Goal: Task Accomplishment & Management: Manage account settings

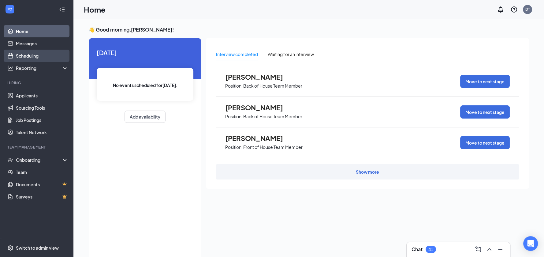
click at [43, 54] on link "Scheduling" at bounding box center [42, 56] width 52 height 12
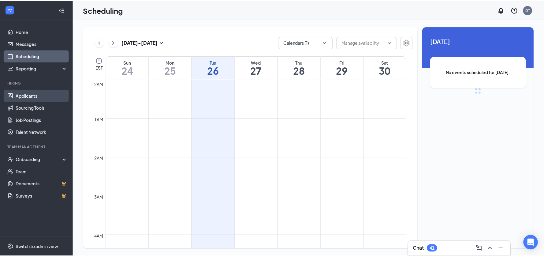
scroll to position [300, 0]
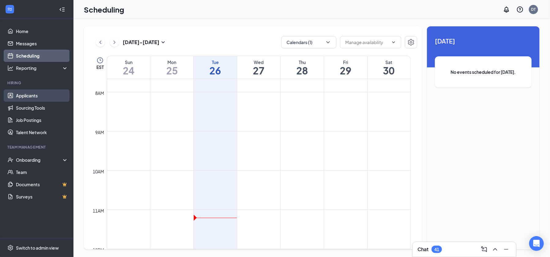
click at [31, 94] on link "Applicants" at bounding box center [42, 95] width 52 height 12
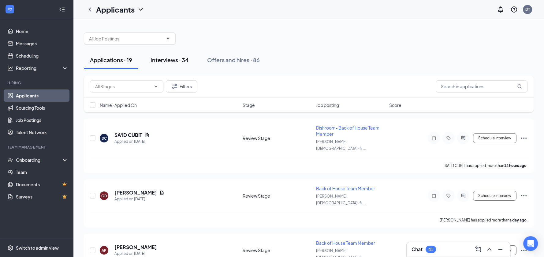
click at [168, 62] on div "Interviews · 34" at bounding box center [170, 60] width 38 height 8
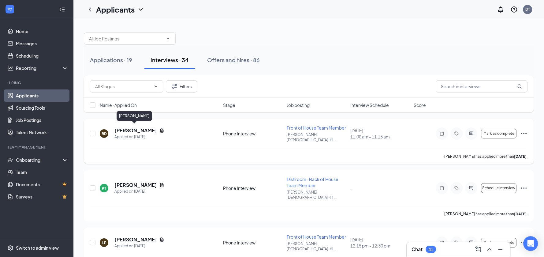
click at [133, 129] on h5 "[PERSON_NAME]" at bounding box center [135, 130] width 43 height 7
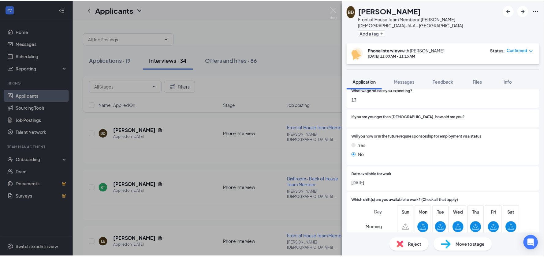
scroll to position [204, 0]
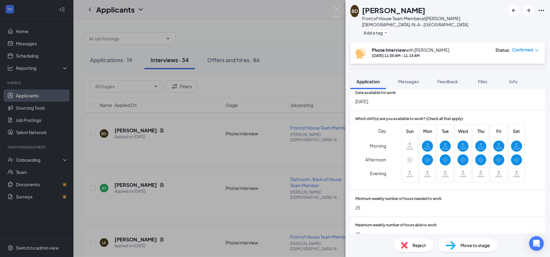
click at [467, 248] on span "Move to stage" at bounding box center [474, 245] width 29 height 7
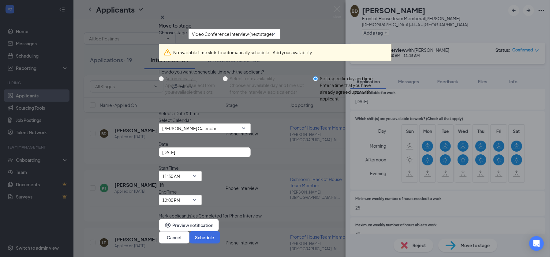
click at [381, 88] on div "Choose stage: Video Conference Interview (next stage) No available time slots t…" at bounding box center [275, 124] width 233 height 190
drag, startPoint x: 383, startPoint y: 29, endPoint x: 362, endPoint y: 19, distance: 23.1
click at [166, 21] on icon "Cross" at bounding box center [162, 16] width 7 height 7
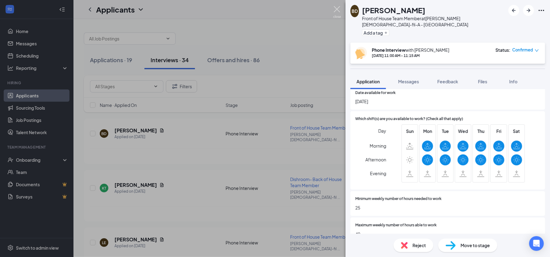
click at [336, 9] on img at bounding box center [337, 12] width 8 height 12
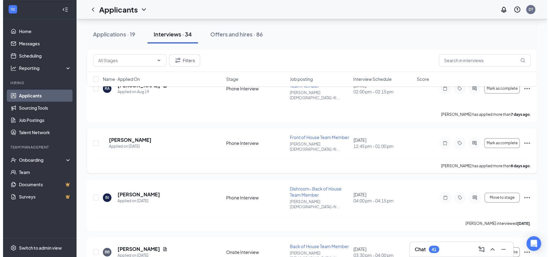
scroll to position [530, 0]
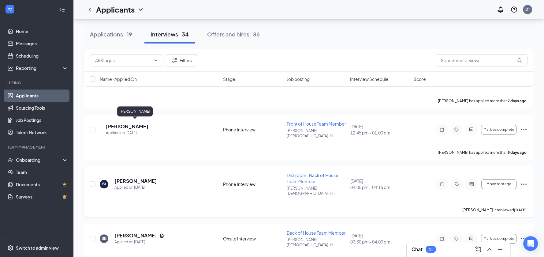
click at [147, 177] on h5 "[PERSON_NAME]" at bounding box center [135, 180] width 43 height 7
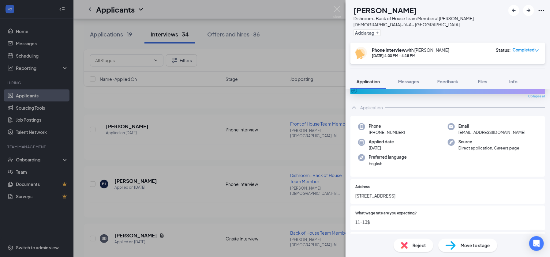
scroll to position [41, 0]
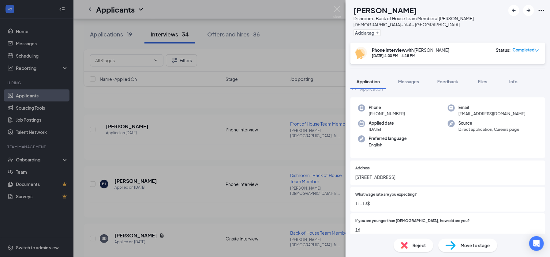
click at [456, 247] on div "Move to stage" at bounding box center [467, 244] width 59 height 13
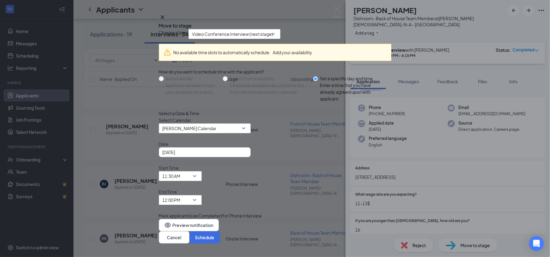
click at [164, 19] on icon "Cross" at bounding box center [162, 17] width 4 height 4
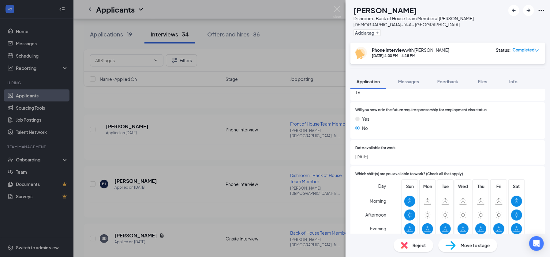
scroll to position [245, 0]
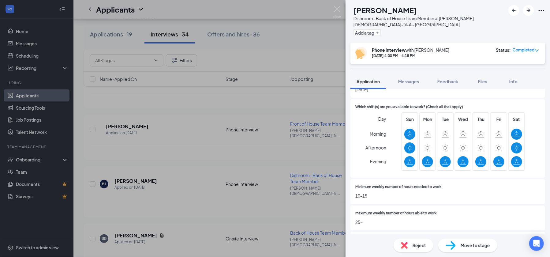
click at [478, 246] on span "Move to stage" at bounding box center [474, 245] width 29 height 7
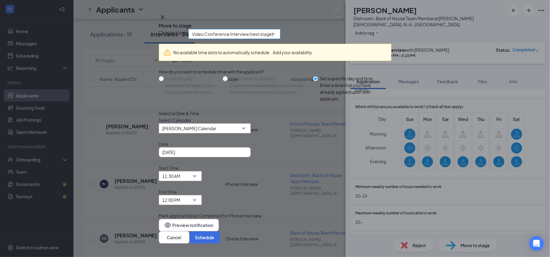
click at [273, 39] on span "Video Conference Interview (next stage)" at bounding box center [232, 33] width 81 height 9
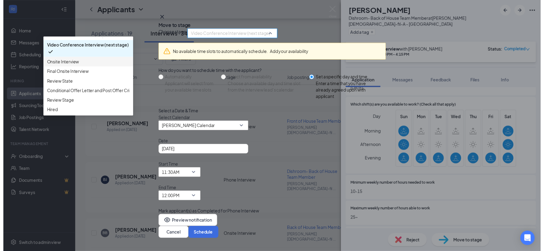
scroll to position [41, 0]
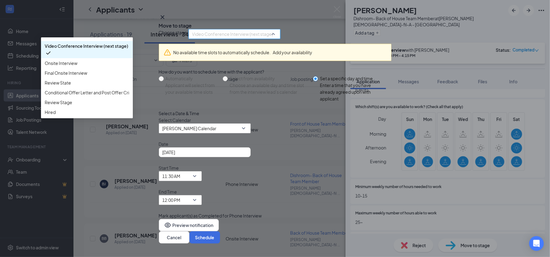
click at [166, 21] on icon "Cross" at bounding box center [162, 16] width 7 height 7
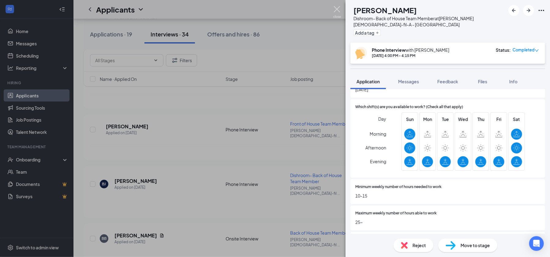
click at [334, 10] on img at bounding box center [337, 12] width 8 height 12
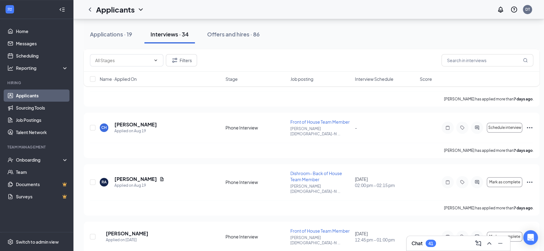
scroll to position [417, 0]
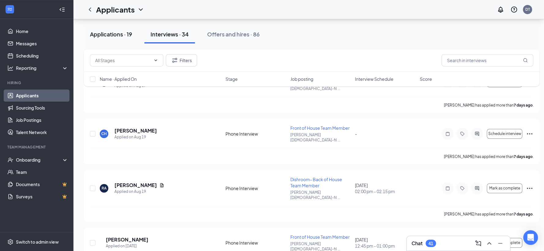
click at [113, 41] on button "Applications · 19" at bounding box center [111, 34] width 54 height 18
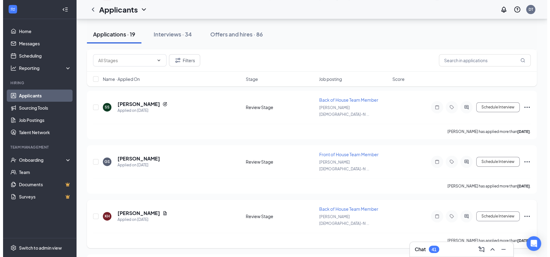
scroll to position [204, 0]
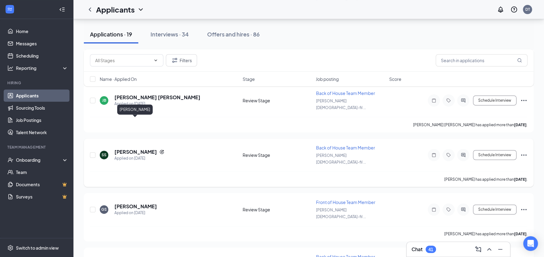
click at [140, 148] on h5 "[PERSON_NAME]" at bounding box center [135, 151] width 43 height 7
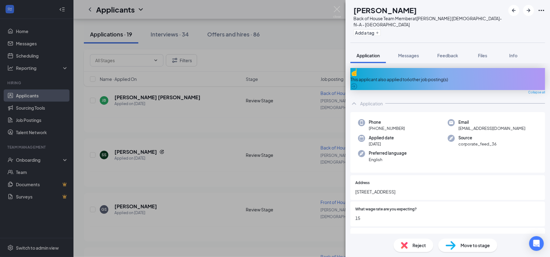
click at [408, 247] on div "Reject" at bounding box center [413, 244] width 40 height 13
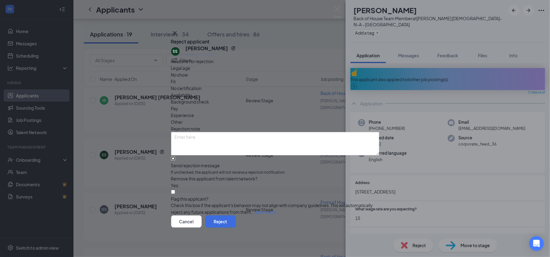
click at [175, 156] on input "Send rejection message If unchecked, the applicant will not receive a rejection…" at bounding box center [173, 158] width 4 height 4
checkbox input "true"
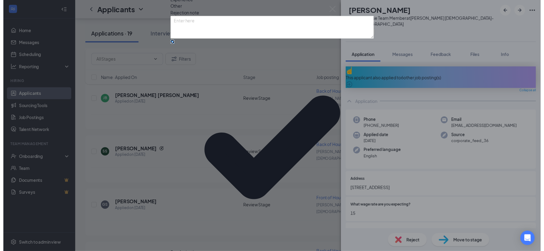
scroll to position [37, 0]
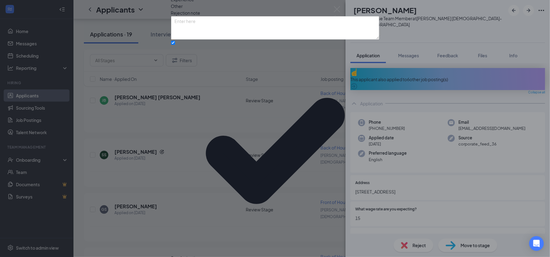
click at [224, 146] on div "Reasons for rejection Legal age No show Fit No certification Availability Backg…" at bounding box center [275, 136] width 208 height 389
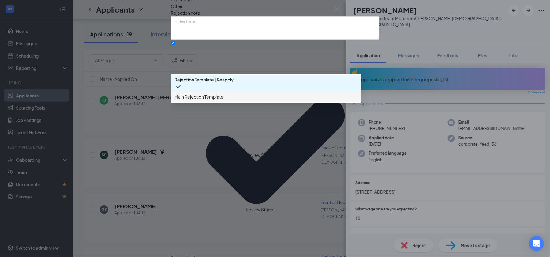
click at [218, 100] on span "Main Rejection Template" at bounding box center [199, 96] width 49 height 7
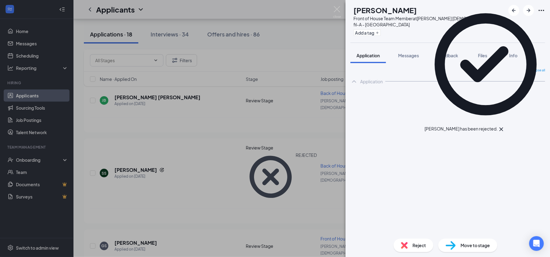
click at [164, 38] on div "GS [PERSON_NAME] Front of House Team Member at [PERSON_NAME] [DEMOGRAPHIC_DATA]…" at bounding box center [275, 128] width 550 height 257
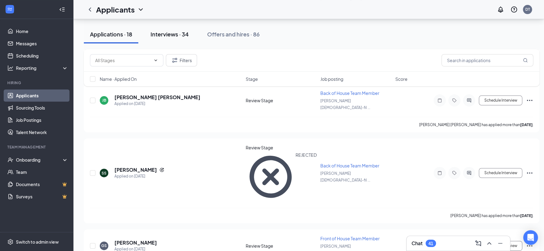
click at [173, 31] on div "Interviews · 34" at bounding box center [170, 34] width 38 height 8
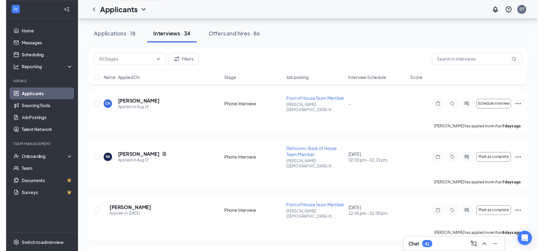
scroll to position [490, 0]
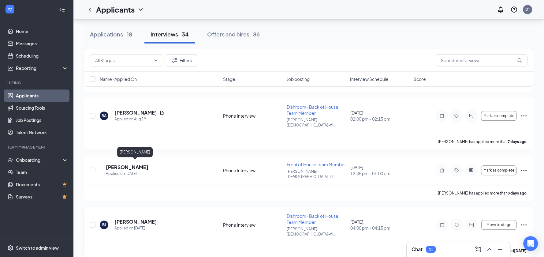
click at [144, 218] on h5 "[PERSON_NAME]" at bounding box center [135, 221] width 43 height 7
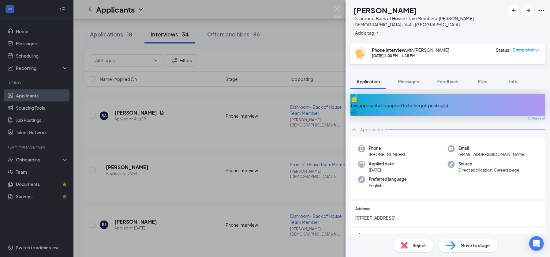
click at [449, 240] on div "Move to stage" at bounding box center [467, 244] width 59 height 13
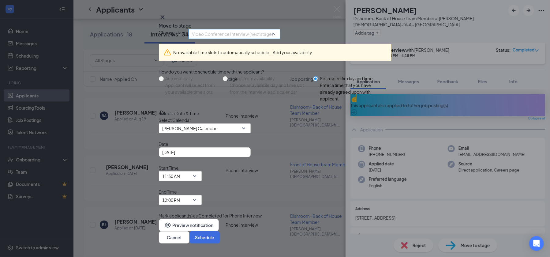
click at [241, 39] on span "Video Conference Interview (next stage)" at bounding box center [232, 33] width 81 height 9
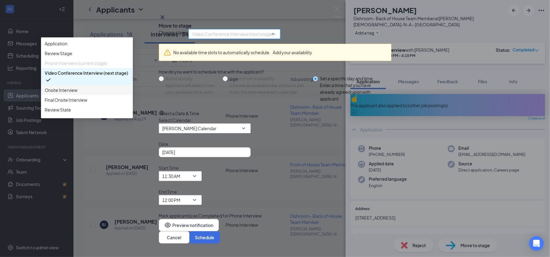
click at [77, 93] on span "Onsite Interview" at bounding box center [61, 90] width 33 height 7
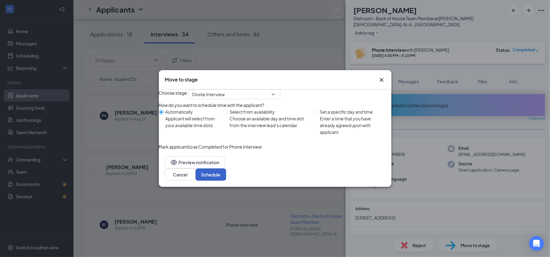
click at [226, 181] on button "Schedule" at bounding box center [211, 174] width 31 height 12
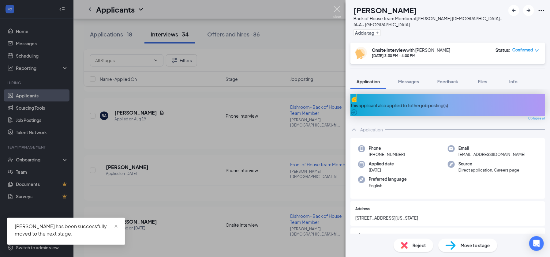
click at [338, 13] on img at bounding box center [337, 12] width 8 height 12
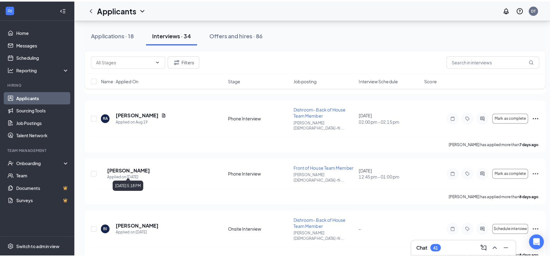
scroll to position [571, 0]
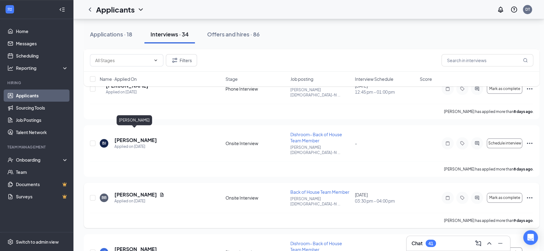
click at [131, 191] on h5 "[PERSON_NAME]" at bounding box center [135, 194] width 43 height 7
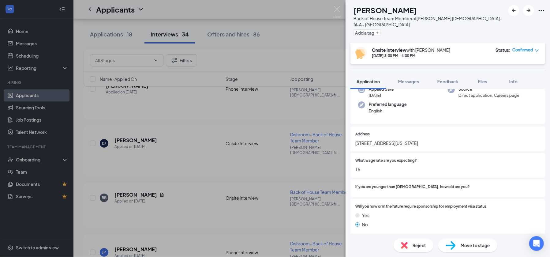
scroll to position [81, 0]
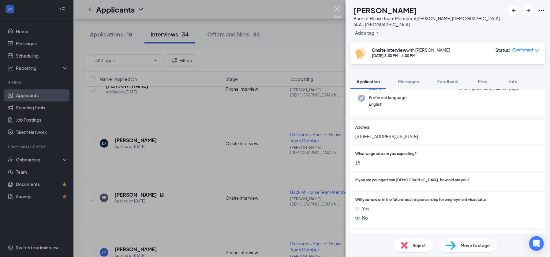
click at [335, 8] on img at bounding box center [337, 12] width 8 height 12
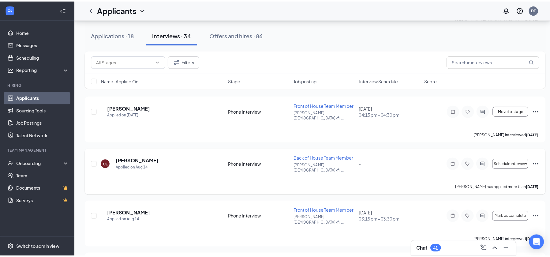
scroll to position [1060, 0]
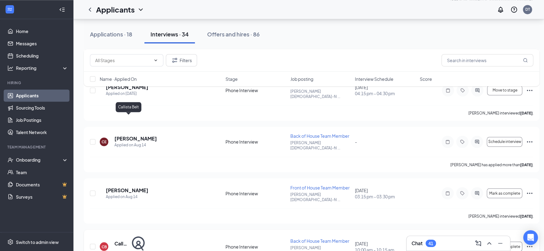
click at [119, 240] on h5 "Callista Belt" at bounding box center [121, 243] width 14 height 7
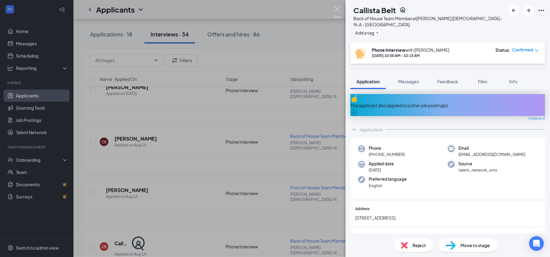
click at [336, 11] on img at bounding box center [337, 12] width 8 height 12
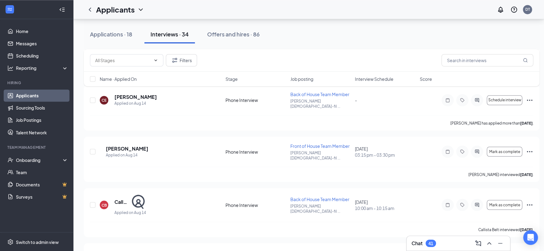
scroll to position [1142, 0]
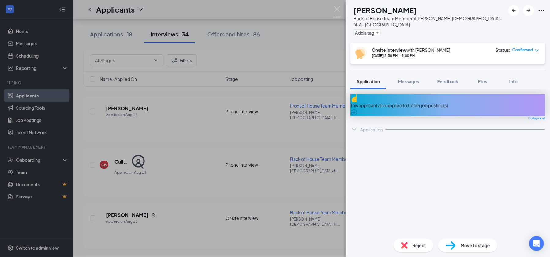
click at [409, 247] on div "Reject" at bounding box center [413, 244] width 40 height 13
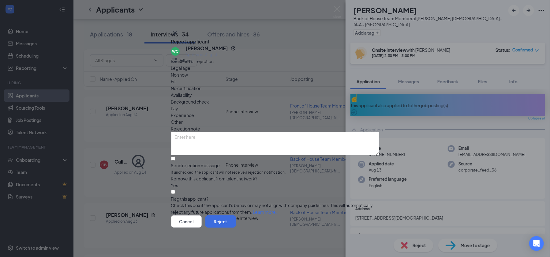
click at [192, 91] on span "Availability" at bounding box center [181, 94] width 21 height 7
click at [175, 156] on input "Send rejection message If unchecked, the applicant will not receive a rejection…" at bounding box center [173, 158] width 4 height 4
checkbox input "true"
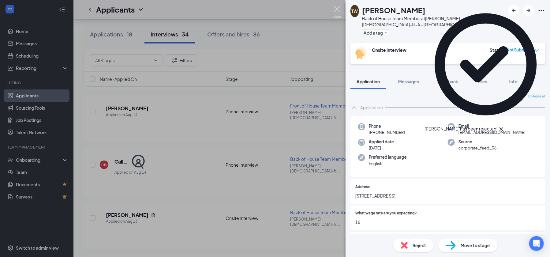
click at [337, 9] on img at bounding box center [337, 12] width 8 height 12
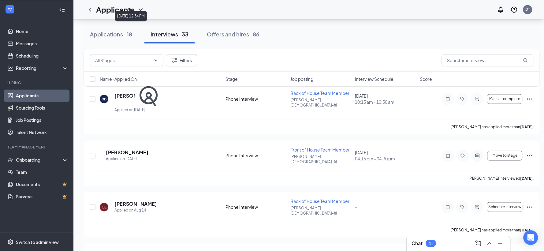
scroll to position [1020, 0]
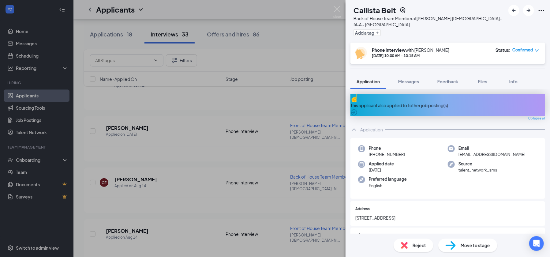
click at [408, 248] on div "Reject" at bounding box center [413, 244] width 40 height 13
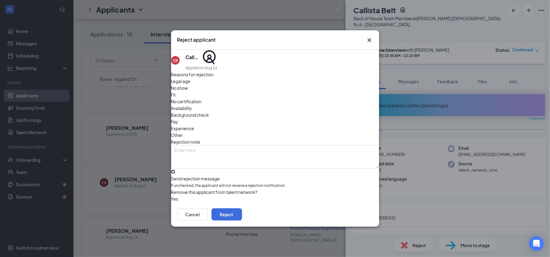
click at [175, 170] on input "Send rejection message If unchecked, the applicant will not receive a rejection…" at bounding box center [173, 172] width 4 height 4
checkbox input "true"
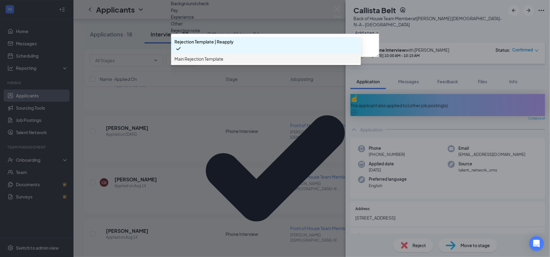
click at [213, 62] on span "Main Rejection Template" at bounding box center [199, 58] width 49 height 7
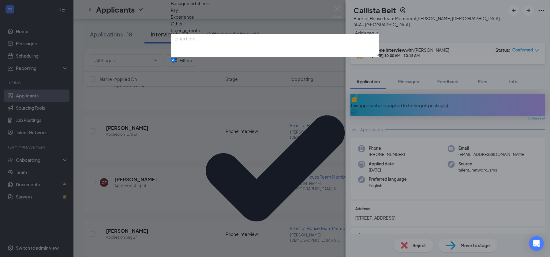
click at [324, 191] on div "Reasons for rejection Legal age No show Fit No certification Availability Backg…" at bounding box center [275, 141] width 208 height 362
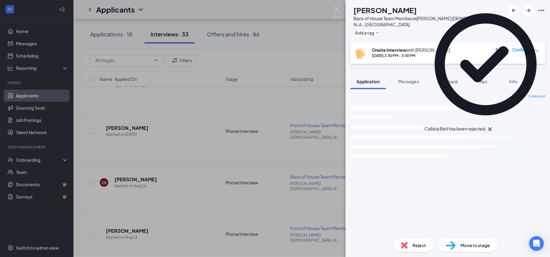
click at [334, 11] on img at bounding box center [337, 12] width 8 height 12
click at [334, 9] on div "Applicants DT" at bounding box center [311, 9] width 476 height 19
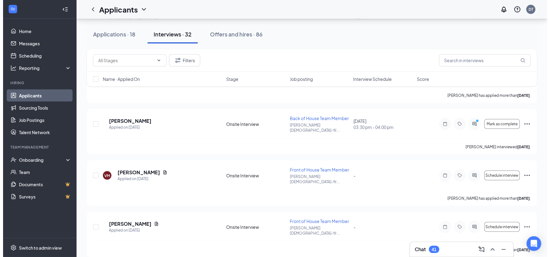
scroll to position [1286, 0]
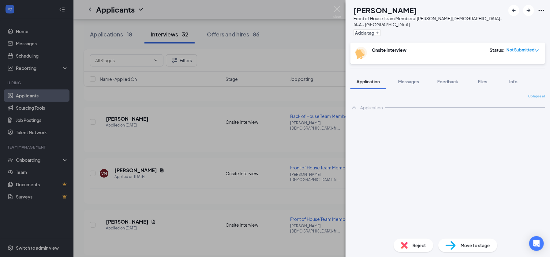
click at [409, 245] on div "Reject" at bounding box center [413, 244] width 40 height 13
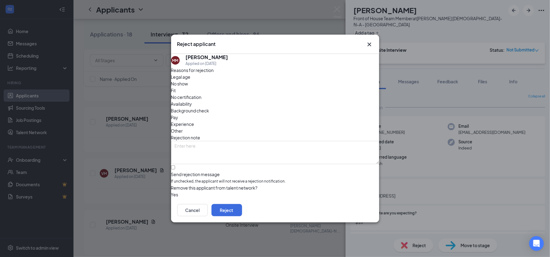
click at [289, 127] on div "Other" at bounding box center [275, 130] width 208 height 7
click at [175, 165] on input "Send rejection message If unchecked, the applicant will not receive a rejection…" at bounding box center [173, 167] width 4 height 4
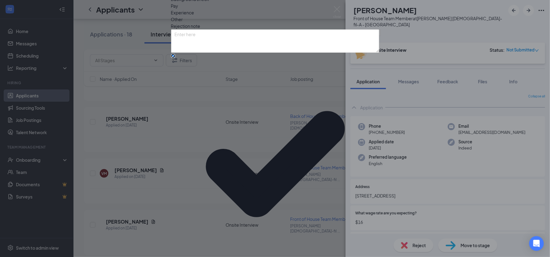
click at [175, 58] on input "Send rejection message If unchecked, the applicant will not receive a rejection…" at bounding box center [173, 56] width 4 height 4
checkbox input "false"
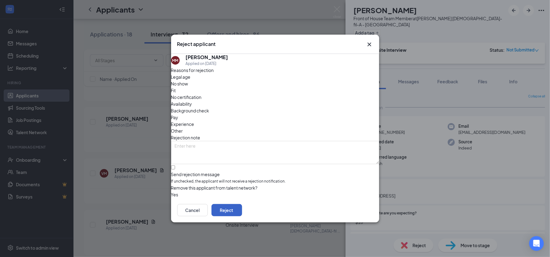
click at [242, 214] on button "Reject" at bounding box center [226, 210] width 31 height 12
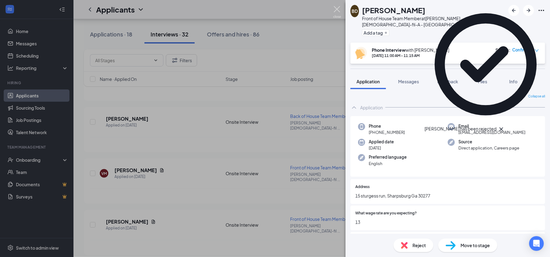
click at [335, 10] on img at bounding box center [337, 12] width 8 height 12
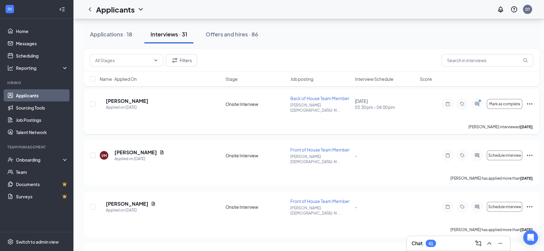
scroll to position [1338, 0]
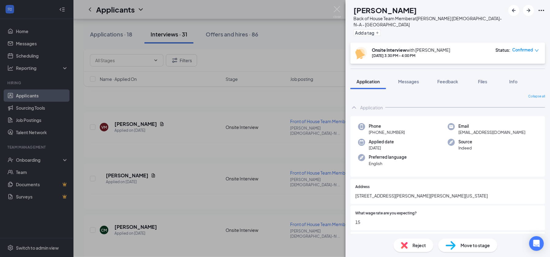
click at [425, 244] on span "Reject" at bounding box center [418, 245] width 13 height 7
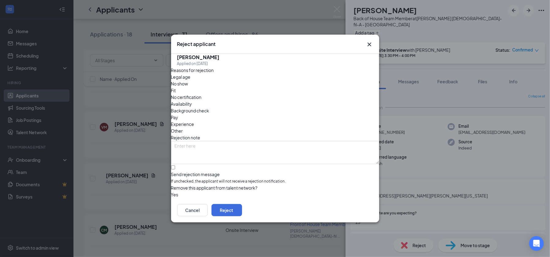
click at [188, 87] on span "No show" at bounding box center [179, 83] width 17 height 7
click at [209, 87] on div "No show" at bounding box center [275, 83] width 208 height 7
drag, startPoint x: 198, startPoint y: 159, endPoint x: 211, endPoint y: 162, distance: 13.4
click at [175, 165] on input "Send rejection message If unchecked, the applicant will not receive a rejection…" at bounding box center [173, 167] width 4 height 4
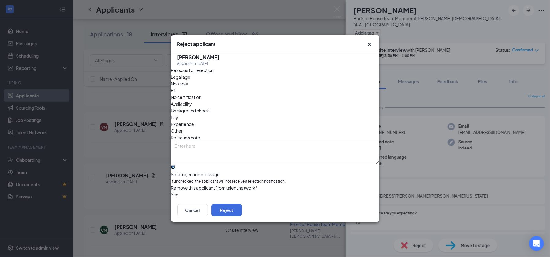
checkbox input "true"
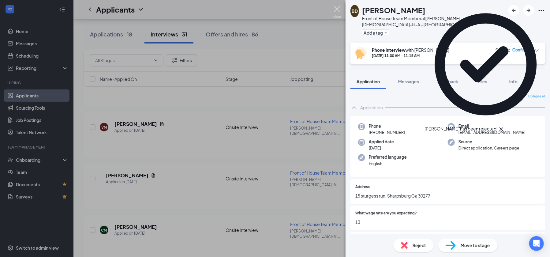
click at [334, 7] on img at bounding box center [337, 12] width 8 height 12
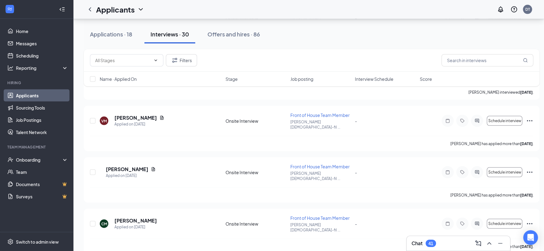
scroll to position [1298, 0]
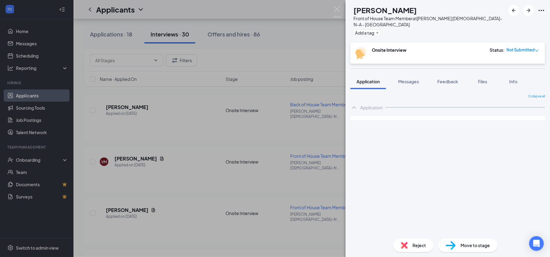
click at [400, 242] on div "Reject" at bounding box center [413, 244] width 40 height 13
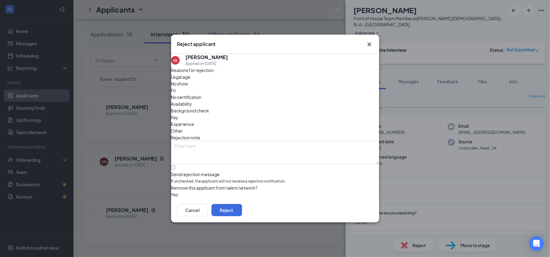
click at [308, 100] on div "Availability" at bounding box center [275, 103] width 208 height 7
click at [300, 100] on div "Availability" at bounding box center [275, 103] width 208 height 7
click at [188, 87] on span "No show" at bounding box center [179, 83] width 17 height 7
click at [242, 207] on button "Reject" at bounding box center [226, 210] width 31 height 12
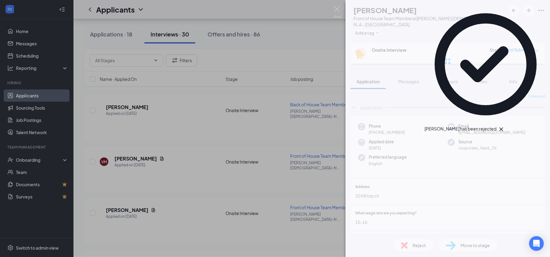
click at [170, 166] on div "[PERSON_NAME] [PERSON_NAME] Front of House Team Member at [PERSON_NAME] [DEMOGR…" at bounding box center [275, 128] width 550 height 257
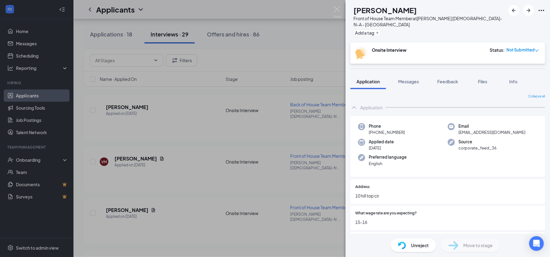
click at [334, 4] on div "[PERSON_NAME] [PERSON_NAME] Front of House Team Member at [PERSON_NAME] [DEMOGR…" at bounding box center [275, 128] width 550 height 257
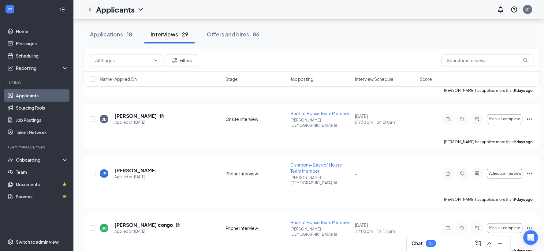
scroll to position [2204, 0]
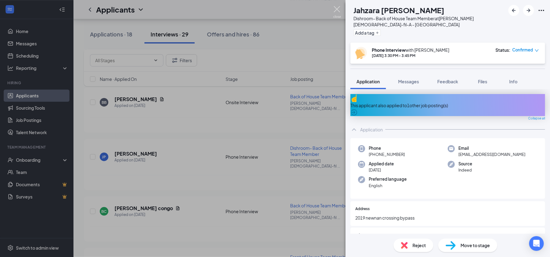
click at [334, 13] on img at bounding box center [337, 12] width 8 height 12
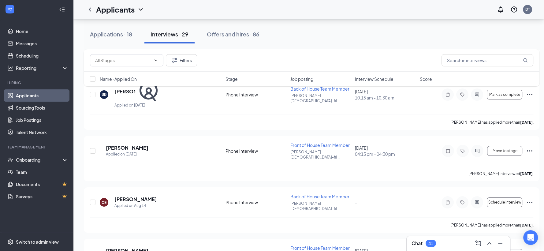
scroll to position [2622, 0]
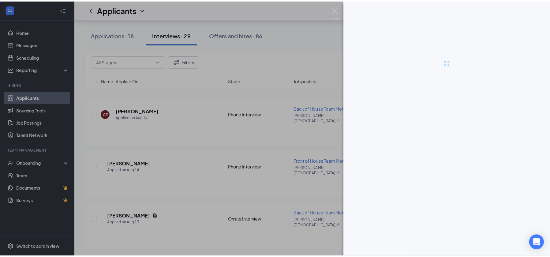
scroll to position [2616, 0]
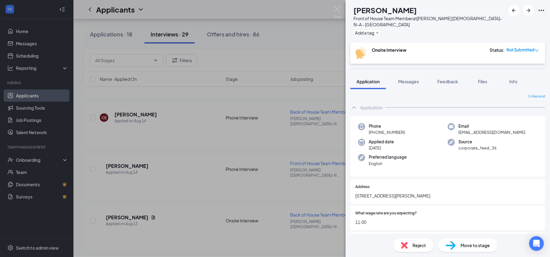
click at [409, 243] on div "Reject" at bounding box center [413, 244] width 40 height 13
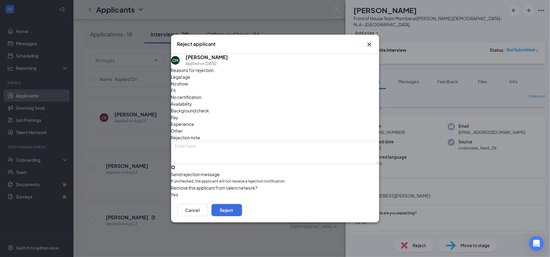
click at [175, 165] on input "Send rejection message If unchecked, the applicant will not receive a rejection…" at bounding box center [173, 167] width 4 height 4
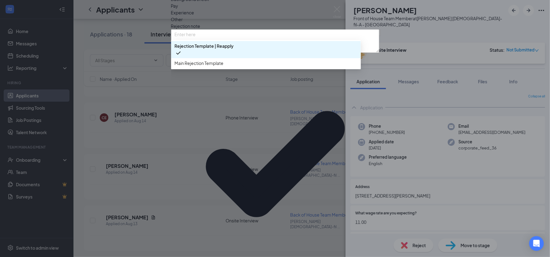
scroll to position [10, 0]
click at [280, 181] on div "Reasons for rejection Legal age No show Fit No certification Availability Backg…" at bounding box center [275, 136] width 208 height 362
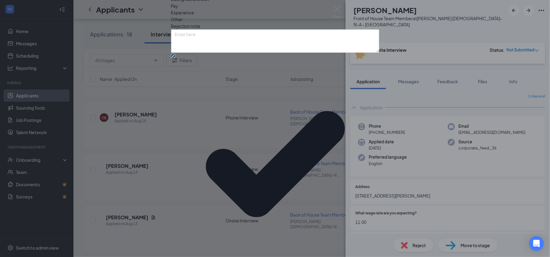
click at [175, 58] on input "Send rejection message If unchecked, the applicant will not receive a rejection…" at bounding box center [173, 56] width 4 height 4
checkbox input "false"
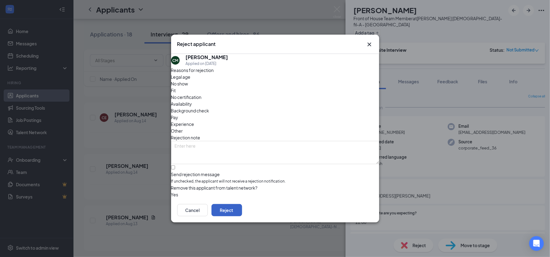
click at [242, 214] on button "Reject" at bounding box center [226, 210] width 31 height 12
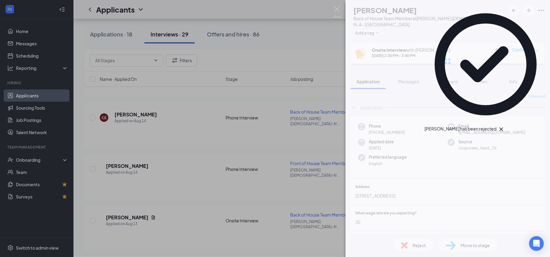
click at [108, 35] on div "[PERSON_NAME] Back of House Team Member at [PERSON_NAME] [DEMOGRAPHIC_DATA]-fil…" at bounding box center [275, 128] width 550 height 257
click at [110, 33] on div "Applications · 18" at bounding box center [111, 34] width 42 height 8
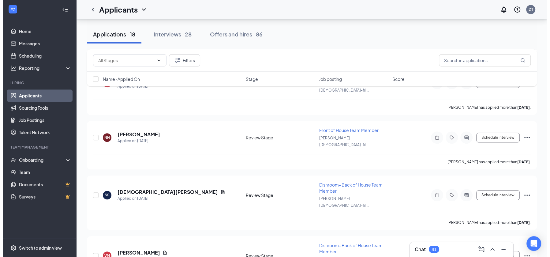
scroll to position [390, 0]
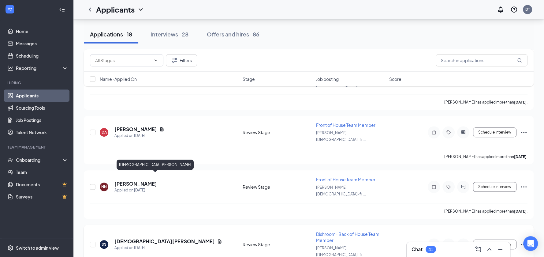
click at [137, 238] on h5 "[DEMOGRAPHIC_DATA][PERSON_NAME]" at bounding box center [164, 241] width 100 height 7
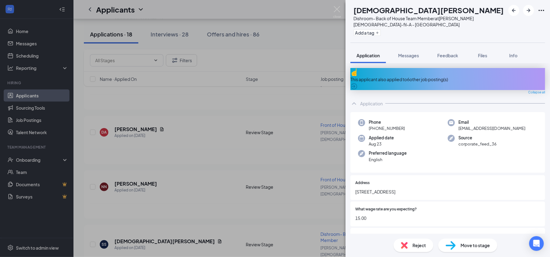
click at [358, 83] on icon "ArrowCircle" at bounding box center [353, 86] width 7 height 7
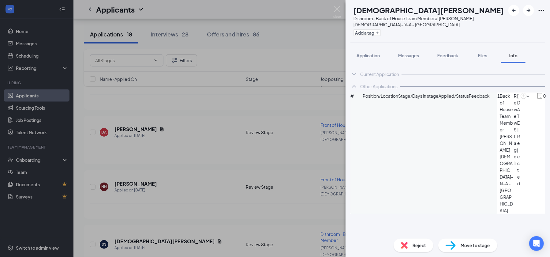
click at [409, 242] on div "Reject" at bounding box center [413, 244] width 40 height 13
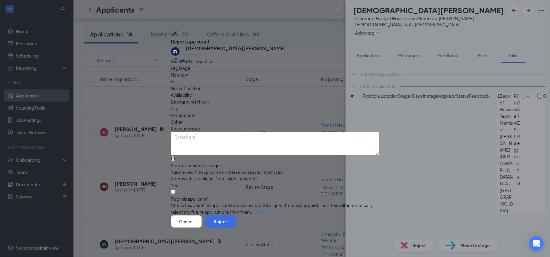
click at [175, 156] on input "Send rejection message If unchecked, the applicant will not receive a rejection…" at bounding box center [173, 158] width 4 height 4
checkbox input "true"
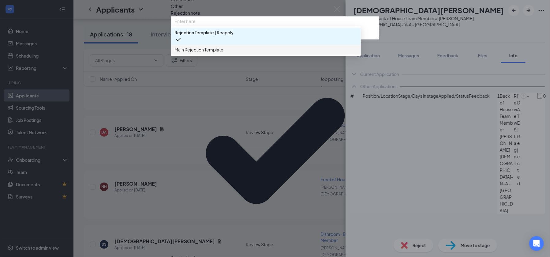
click at [205, 53] on span "Main Rejection Template" at bounding box center [199, 49] width 49 height 7
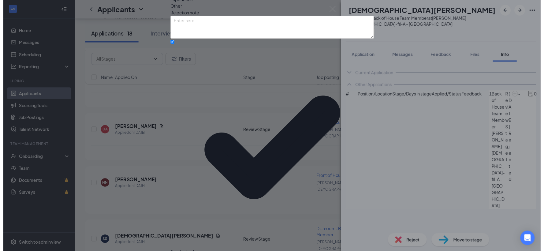
scroll to position [37, 0]
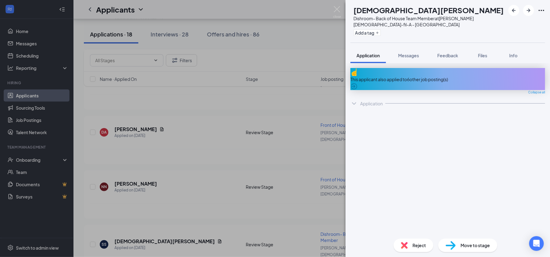
click at [185, 136] on div "SS Shamal [PERSON_NAME]- Back of House Team Member at [PERSON_NAME] [DEMOGRAPHI…" at bounding box center [275, 128] width 550 height 257
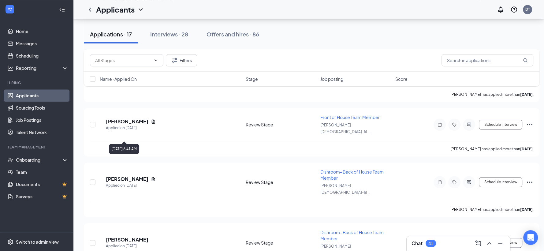
scroll to position [709, 0]
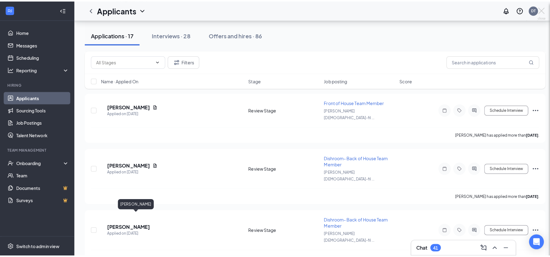
scroll to position [703, 0]
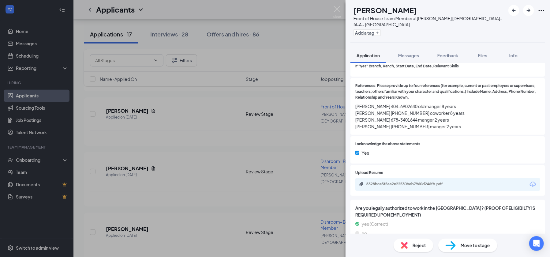
click at [408, 246] on div "Reject" at bounding box center [413, 244] width 40 height 13
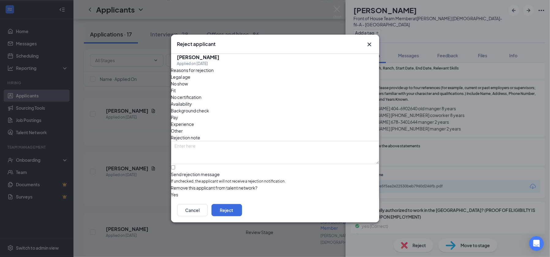
click at [176, 90] on span "Fit" at bounding box center [173, 90] width 5 height 7
click at [175, 165] on input "Send rejection message If unchecked, the applicant will not receive a rejection…" at bounding box center [173, 167] width 4 height 4
checkbox input "true"
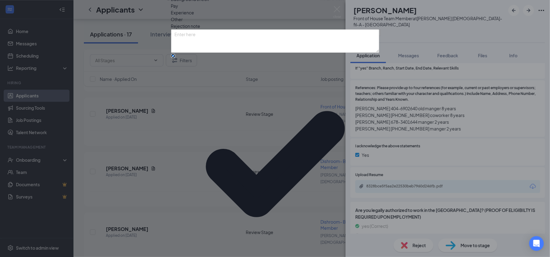
scroll to position [10, 0]
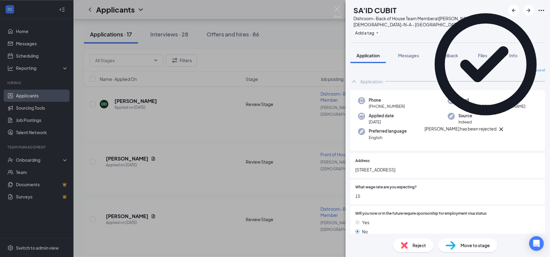
click at [131, 170] on div "SC SA'ID CUBIT Dishroom- Back of House Team Member at [PERSON_NAME] [DEMOGRAPHI…" at bounding box center [275, 128] width 550 height 257
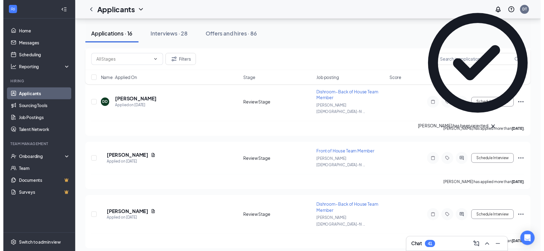
scroll to position [661, 0]
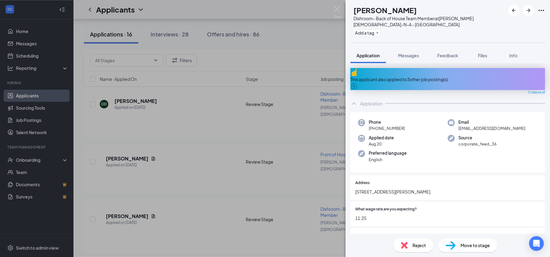
click at [358, 83] on icon "ArrowCircle" at bounding box center [353, 86] width 7 height 7
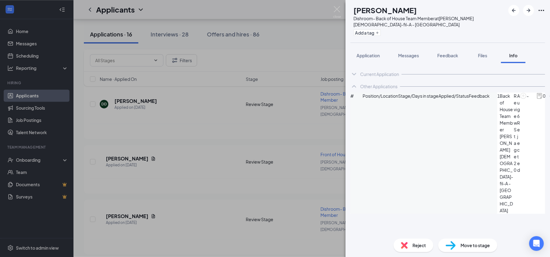
click at [544, 100] on icon "ArrowCircle" at bounding box center [552, 95] width 7 height 7
click at [339, 13] on img at bounding box center [337, 12] width 8 height 12
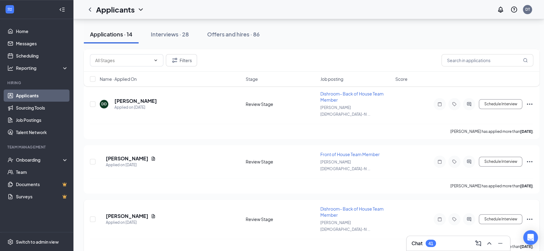
scroll to position [560, 0]
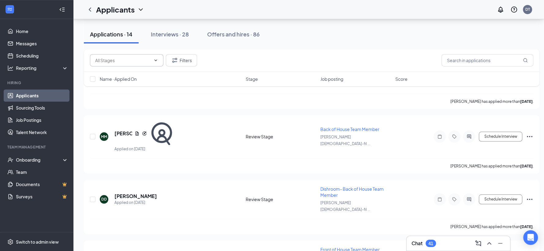
click at [116, 61] on input "text" at bounding box center [123, 60] width 56 height 7
click at [106, 53] on div "Filters" at bounding box center [312, 60] width 456 height 22
click at [106, 58] on input "text" at bounding box center [123, 60] width 56 height 7
click at [196, 69] on div "Filters" at bounding box center [312, 60] width 456 height 22
click at [458, 58] on input "text" at bounding box center [488, 60] width 92 height 12
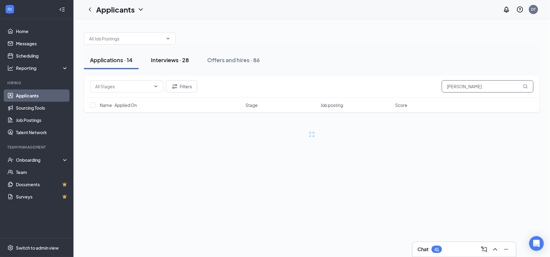
type input "[PERSON_NAME]"
click at [160, 60] on div "Interviews · 28" at bounding box center [170, 60] width 38 height 8
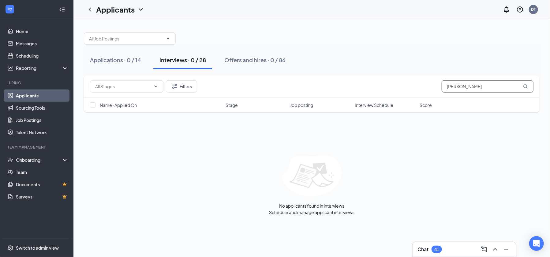
click at [468, 89] on input "[PERSON_NAME]" at bounding box center [488, 86] width 92 height 12
type input "m"
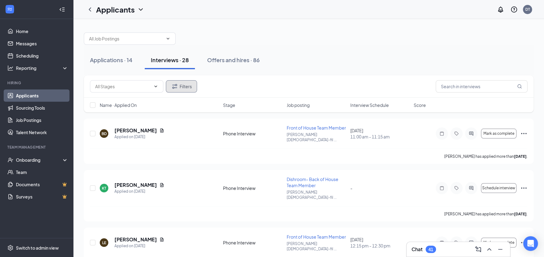
click at [177, 83] on icon "Filter" at bounding box center [174, 86] width 7 height 7
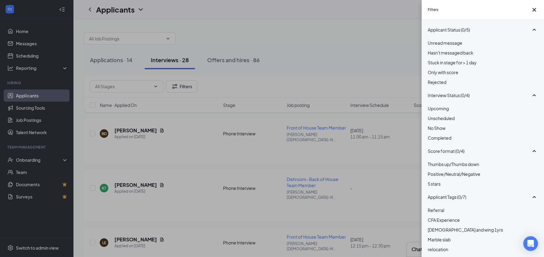
click at [434, 85] on div "Rejected" at bounding box center [483, 82] width 110 height 7
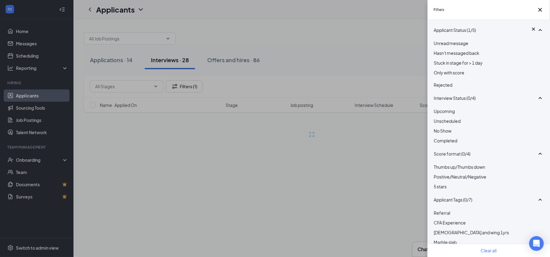
click at [365, 73] on div "Filters Applicant Status (1/5) Unread message Hasn't messaged back Stuck in sta…" at bounding box center [275, 128] width 550 height 257
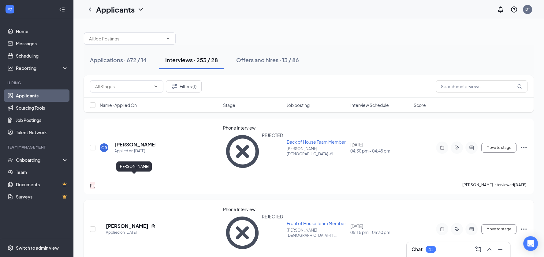
click at [131, 222] on h5 "[PERSON_NAME]" at bounding box center [127, 225] width 43 height 7
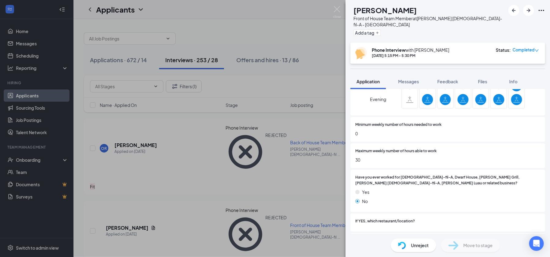
scroll to position [285, 0]
click at [338, 5] on div "KM [PERSON_NAME] Front of House Team Member at [PERSON_NAME] [DEMOGRAPHIC_DATA]…" at bounding box center [275, 128] width 550 height 257
click at [337, 14] on div "Applicants DT" at bounding box center [311, 9] width 476 height 19
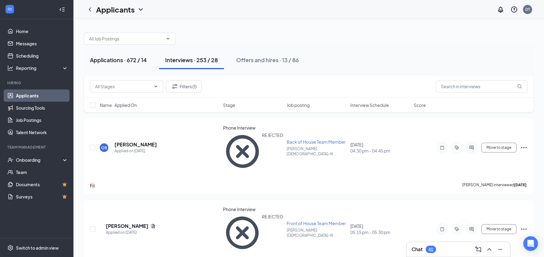
click at [121, 61] on div "Applications · 672 / 14" at bounding box center [118, 60] width 57 height 8
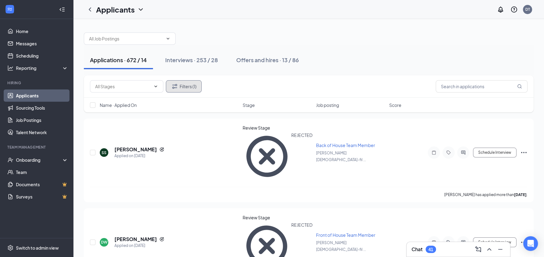
click at [186, 87] on button "Filters (1)" at bounding box center [184, 86] width 36 height 12
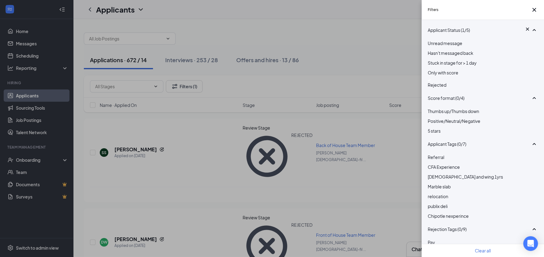
click at [435, 88] on div "Rejected" at bounding box center [483, 83] width 110 height 9
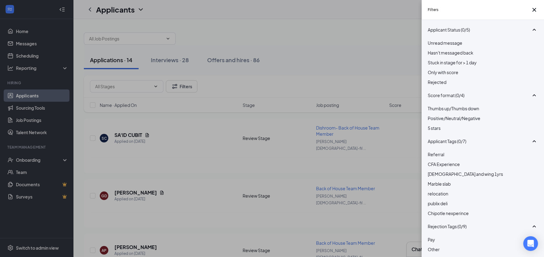
click at [348, 39] on div "Filters Applicant Status (0/5) Unread message Hasn't messaged back Stuck in sta…" at bounding box center [272, 128] width 544 height 257
click at [164, 62] on div "Filters Applicant Status (0/5) Unread message Hasn't messaged back Stuck in sta…" at bounding box center [272, 128] width 544 height 257
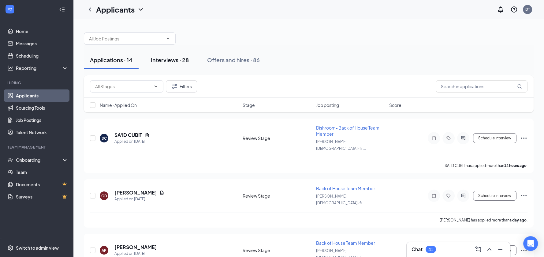
click at [169, 54] on button "Interviews · 28" at bounding box center [170, 60] width 50 height 18
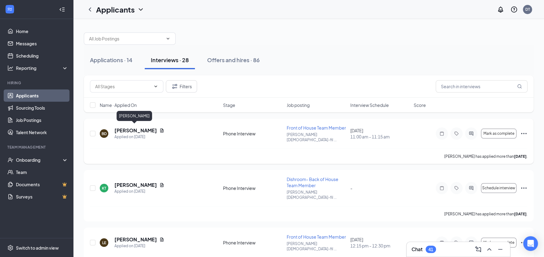
click at [138, 129] on h5 "[PERSON_NAME]" at bounding box center [135, 130] width 43 height 7
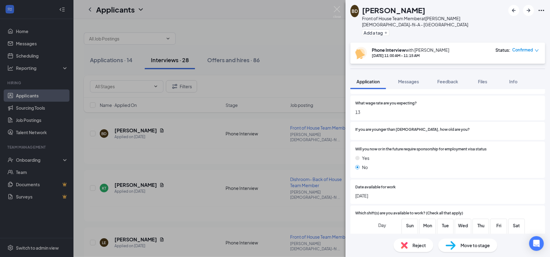
scroll to position [163, 0]
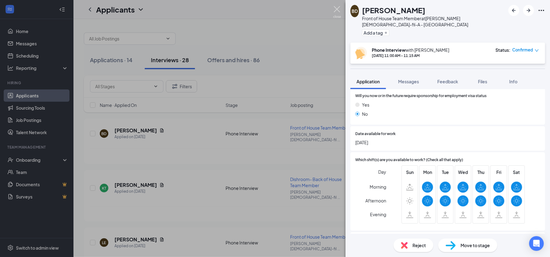
click at [337, 9] on img at bounding box center [337, 12] width 8 height 12
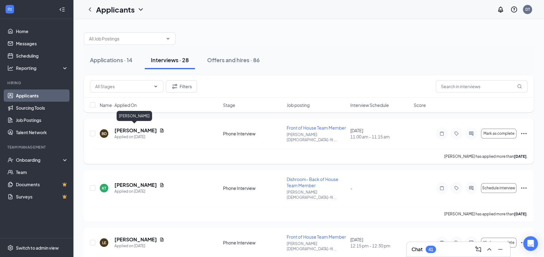
click at [131, 127] on h5 "[PERSON_NAME]" at bounding box center [135, 130] width 43 height 7
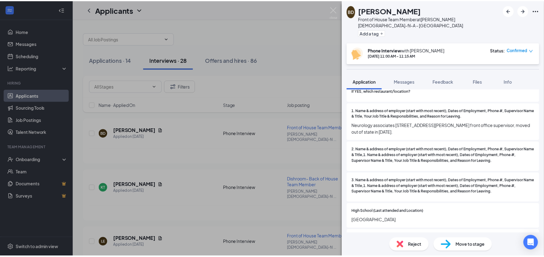
scroll to position [449, 0]
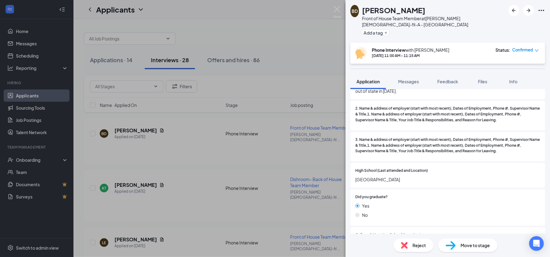
click at [333, 9] on div "BD [PERSON_NAME] Front of House Team Member at [PERSON_NAME] [DEMOGRAPHIC_DATA]…" at bounding box center [275, 128] width 550 height 257
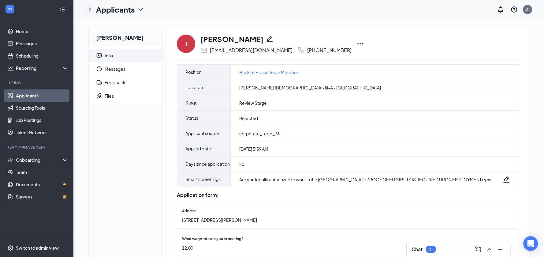
click at [89, 9] on icon "ChevronLeft" at bounding box center [89, 9] width 7 height 7
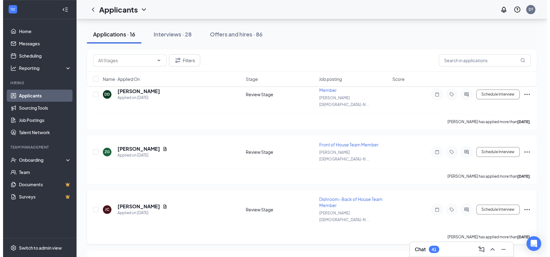
scroll to position [655, 0]
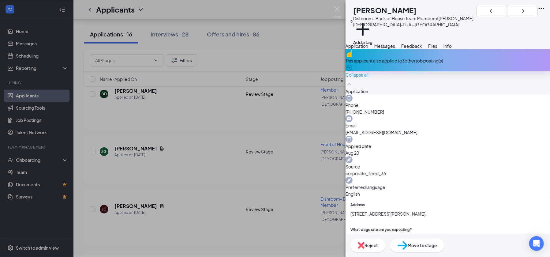
click at [378, 246] on span "Reject" at bounding box center [370, 245] width 13 height 7
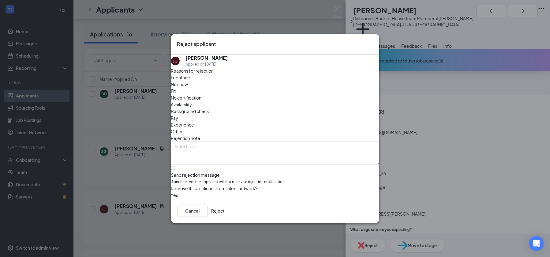
click at [183, 128] on span "Other" at bounding box center [177, 131] width 12 height 7
click at [175, 166] on input "Send rejection message If unchecked, the applicant will not receive a rejection…" at bounding box center [173, 168] width 4 height 4
checkbox input "true"
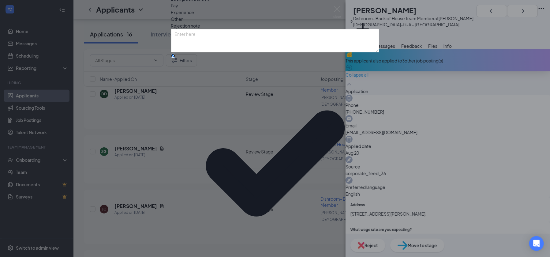
scroll to position [10, 0]
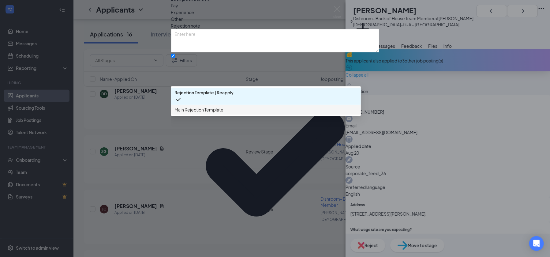
click at [210, 113] on span "Main Rejection Template" at bounding box center [199, 109] width 49 height 7
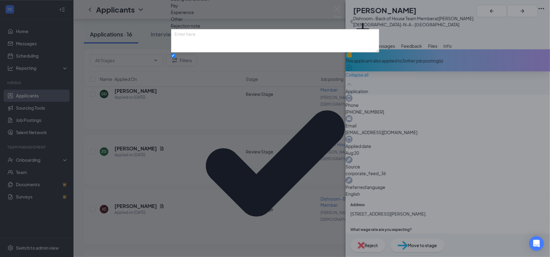
click at [291, 183] on div "Reasons for rejection Legal age No show Fit No certification Availability Backg…" at bounding box center [275, 136] width 208 height 362
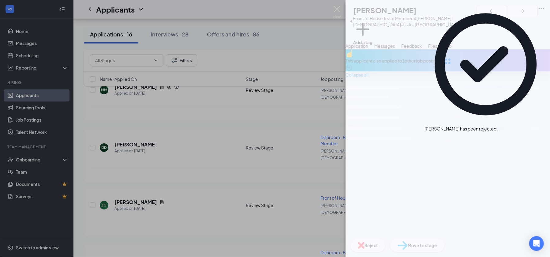
click at [158, 202] on div "BJ Bennett Johnston Front of House Team Member at Truett's Chick-fil-A - Newnan…" at bounding box center [275, 128] width 550 height 257
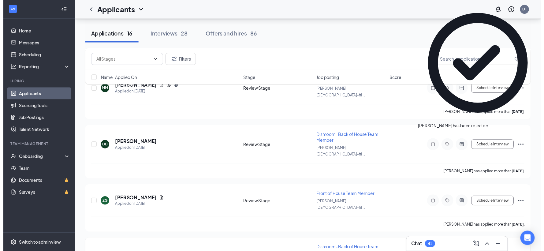
scroll to position [608, 0]
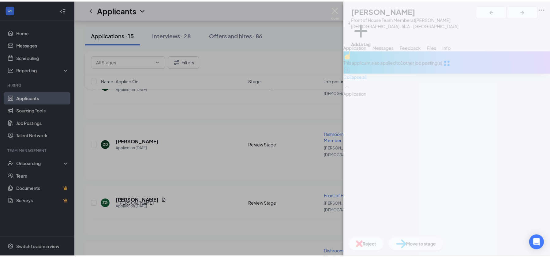
scroll to position [602, 0]
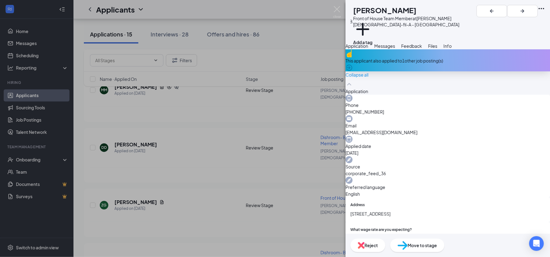
click at [364, 244] on img at bounding box center [361, 245] width 7 height 7
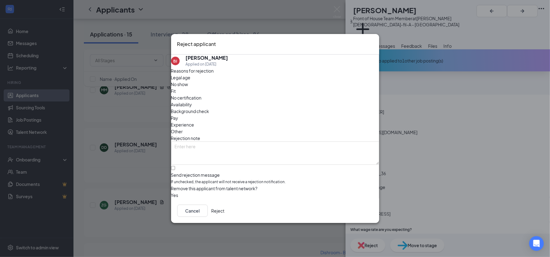
click at [284, 128] on div "Other" at bounding box center [275, 131] width 208 height 7
click at [225, 209] on button "Reject" at bounding box center [217, 210] width 13 height 12
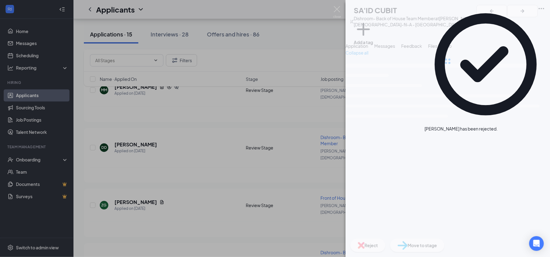
scroll to position [554, 0]
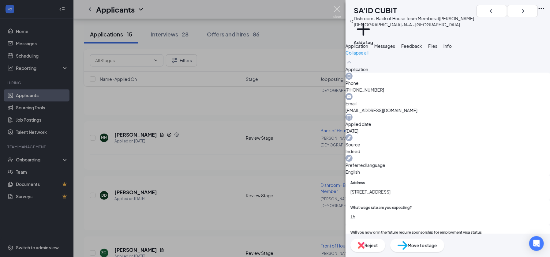
click at [338, 8] on img at bounding box center [337, 12] width 8 height 12
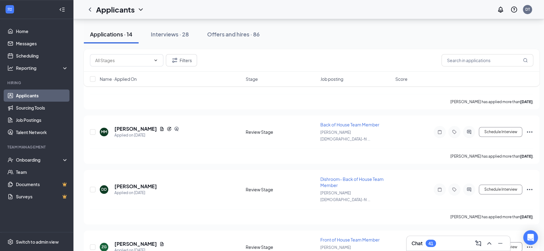
scroll to position [560, 0]
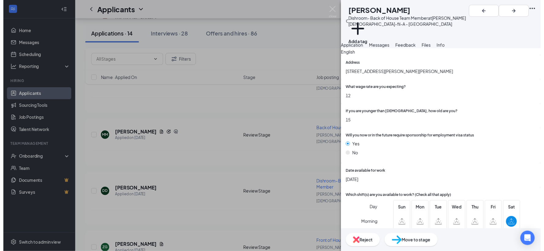
scroll to position [122, 0]
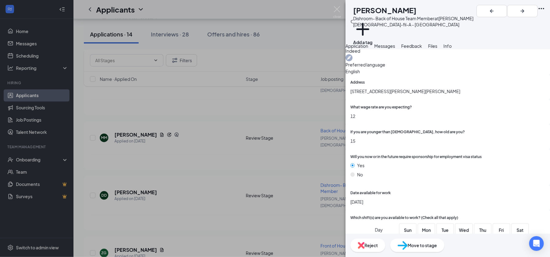
click at [334, 11] on img at bounding box center [337, 12] width 8 height 12
